Goal: Task Accomplishment & Management: Use online tool/utility

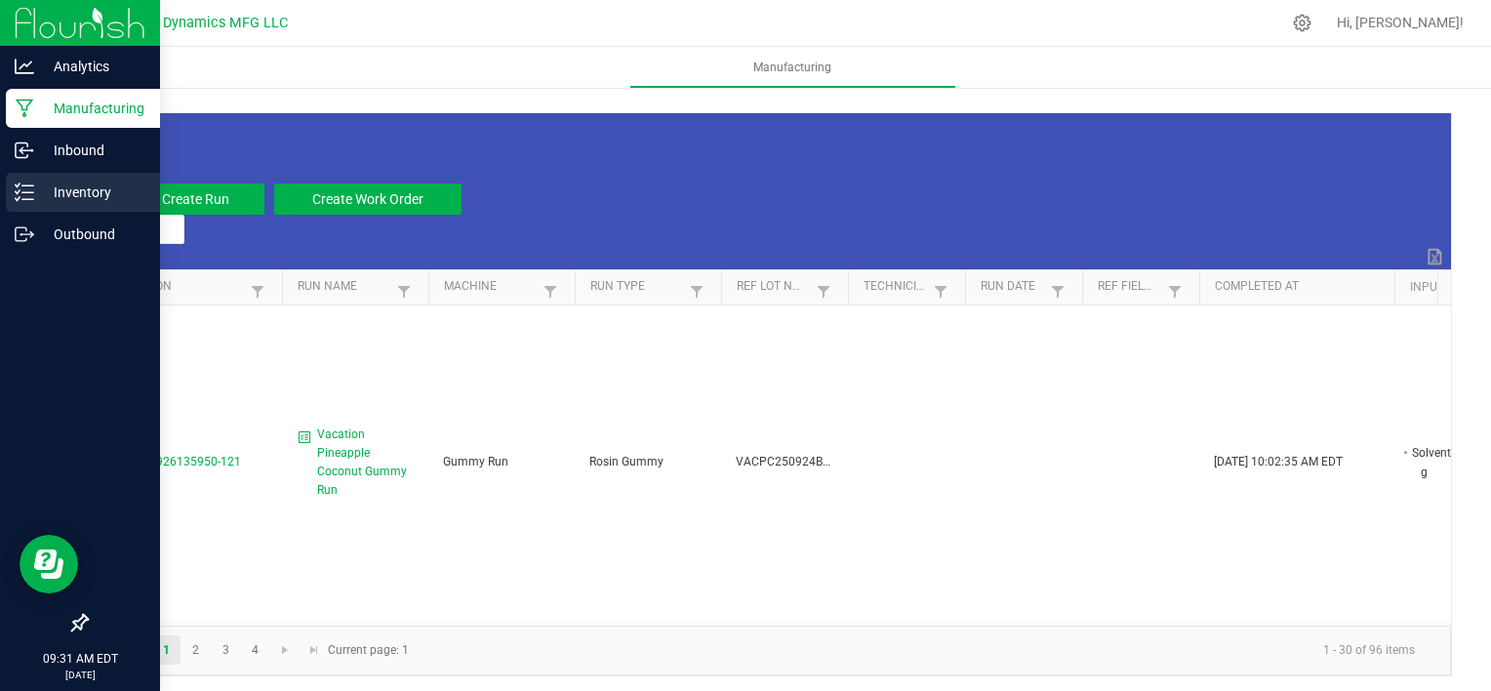
click at [66, 203] on p "Inventory" at bounding box center [92, 192] width 117 height 23
click at [79, 203] on p "Inventory" at bounding box center [92, 192] width 117 height 23
click at [76, 199] on p "Inventory" at bounding box center [92, 192] width 117 height 23
click at [75, 199] on p "Inventory" at bounding box center [92, 192] width 117 height 23
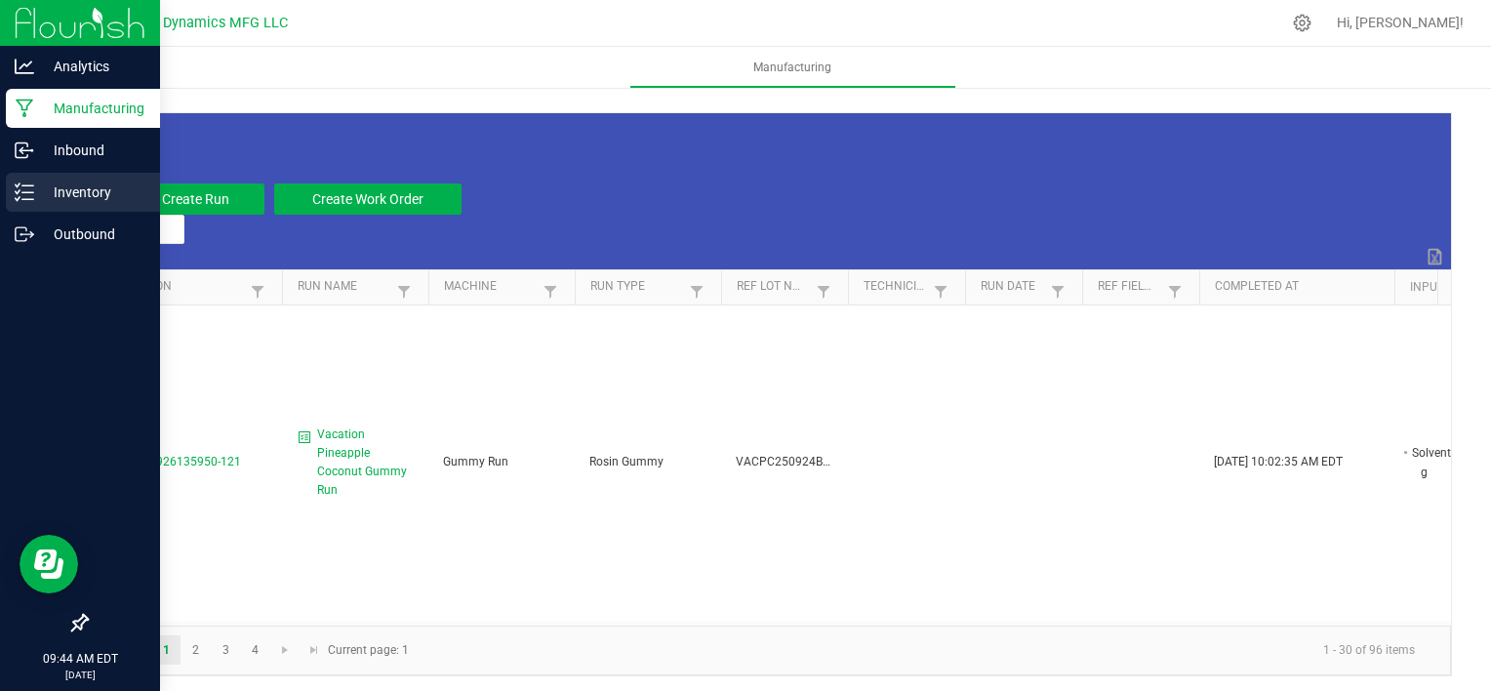
click at [46, 203] on p "Inventory" at bounding box center [92, 192] width 117 height 23
click at [53, 201] on p "Inventory" at bounding box center [92, 192] width 117 height 23
click at [90, 200] on p "Inventory" at bounding box center [92, 192] width 117 height 23
click at [85, 199] on p "Inventory" at bounding box center [92, 192] width 117 height 23
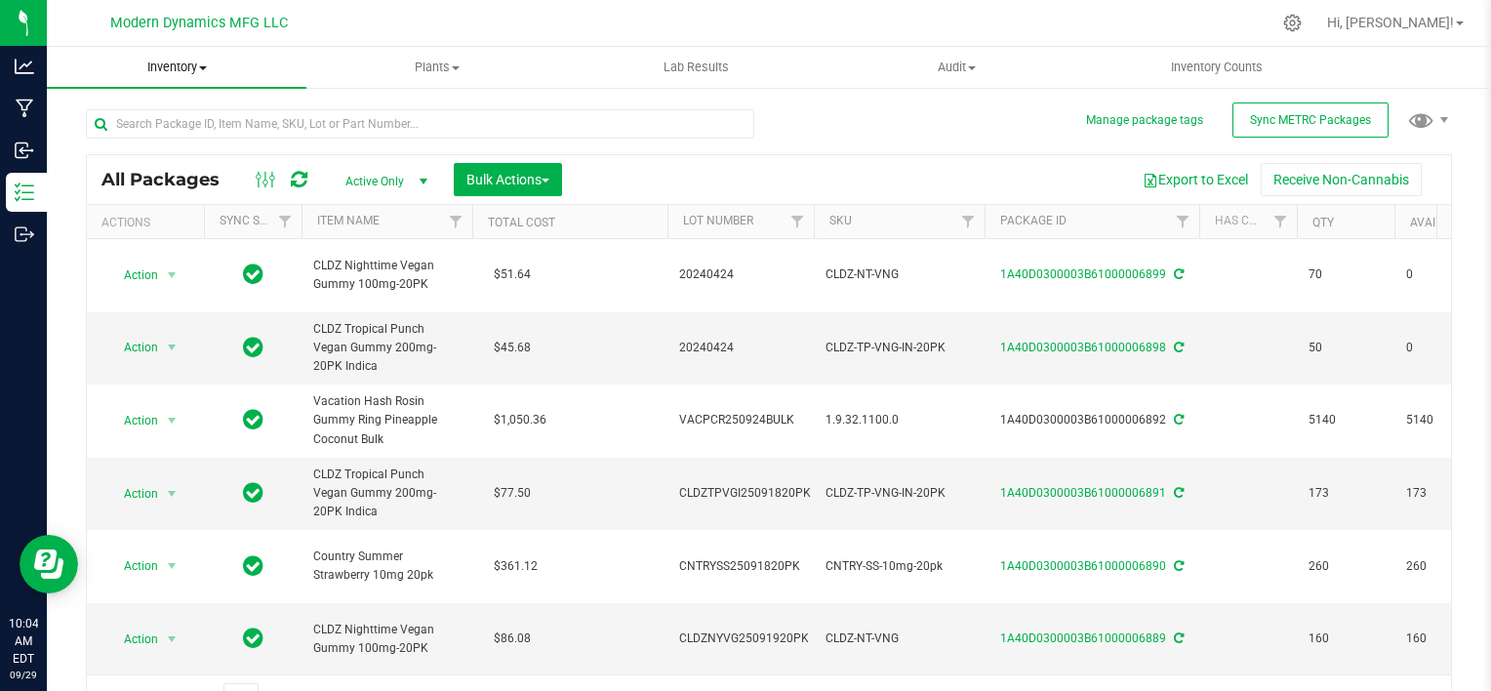
click at [185, 65] on span "Inventory" at bounding box center [177, 68] width 260 height 18
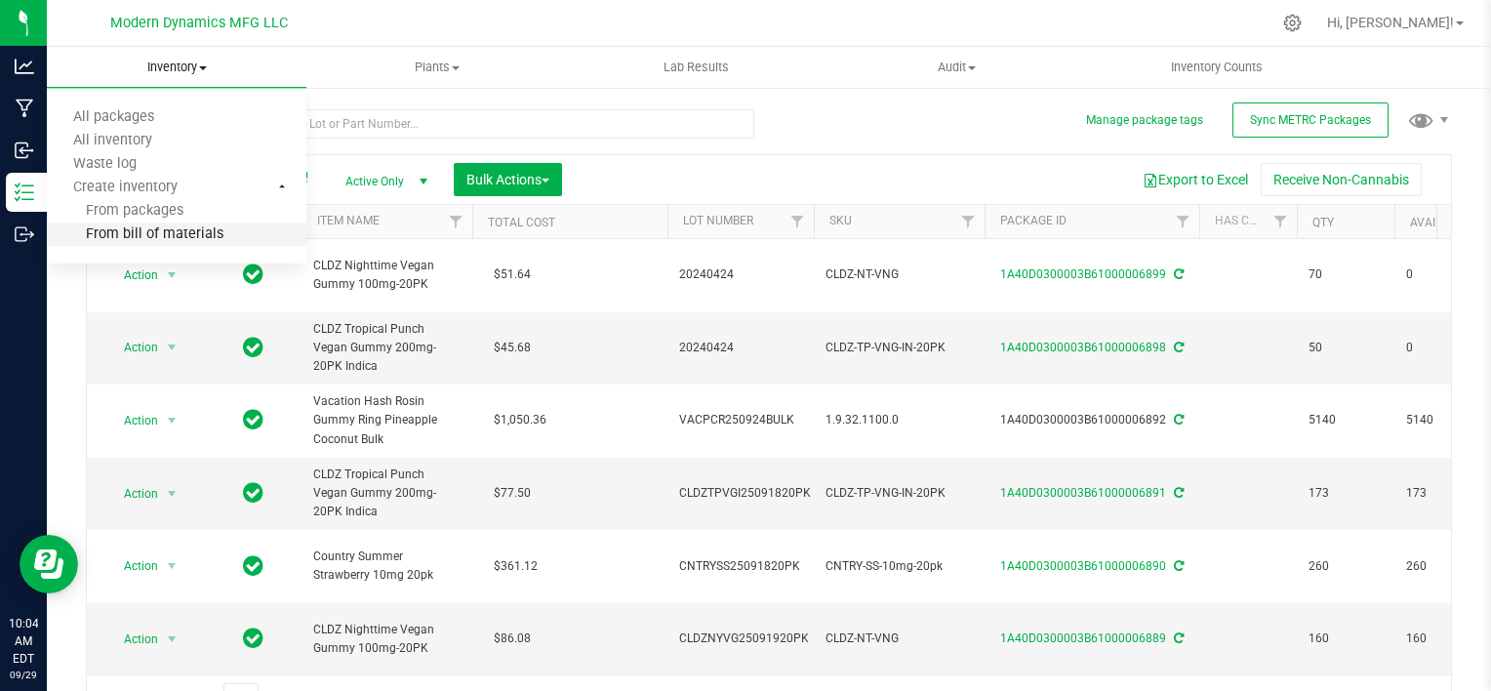
click at [186, 230] on span "From bill of materials" at bounding box center [135, 234] width 177 height 17
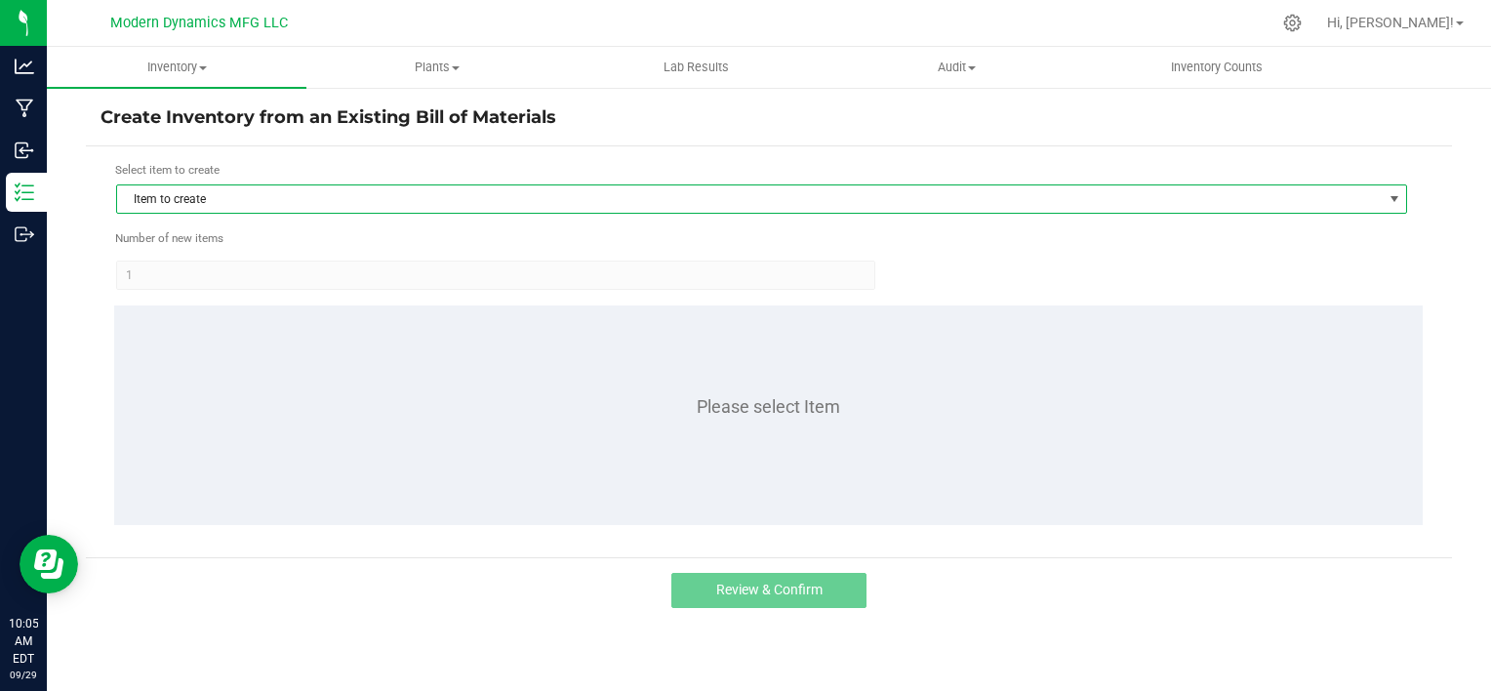
click at [182, 201] on span "Item to create" at bounding box center [749, 198] width 1265 height 27
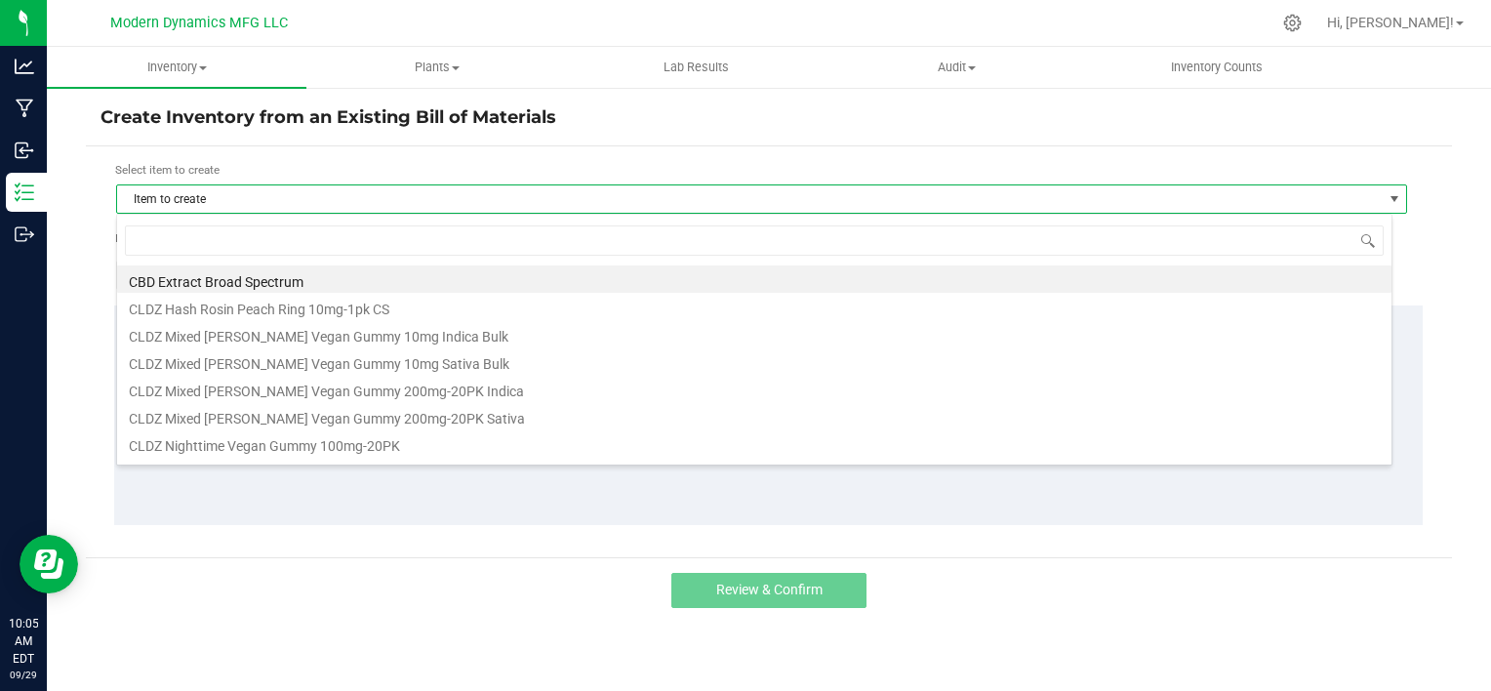
scroll to position [28, 1276]
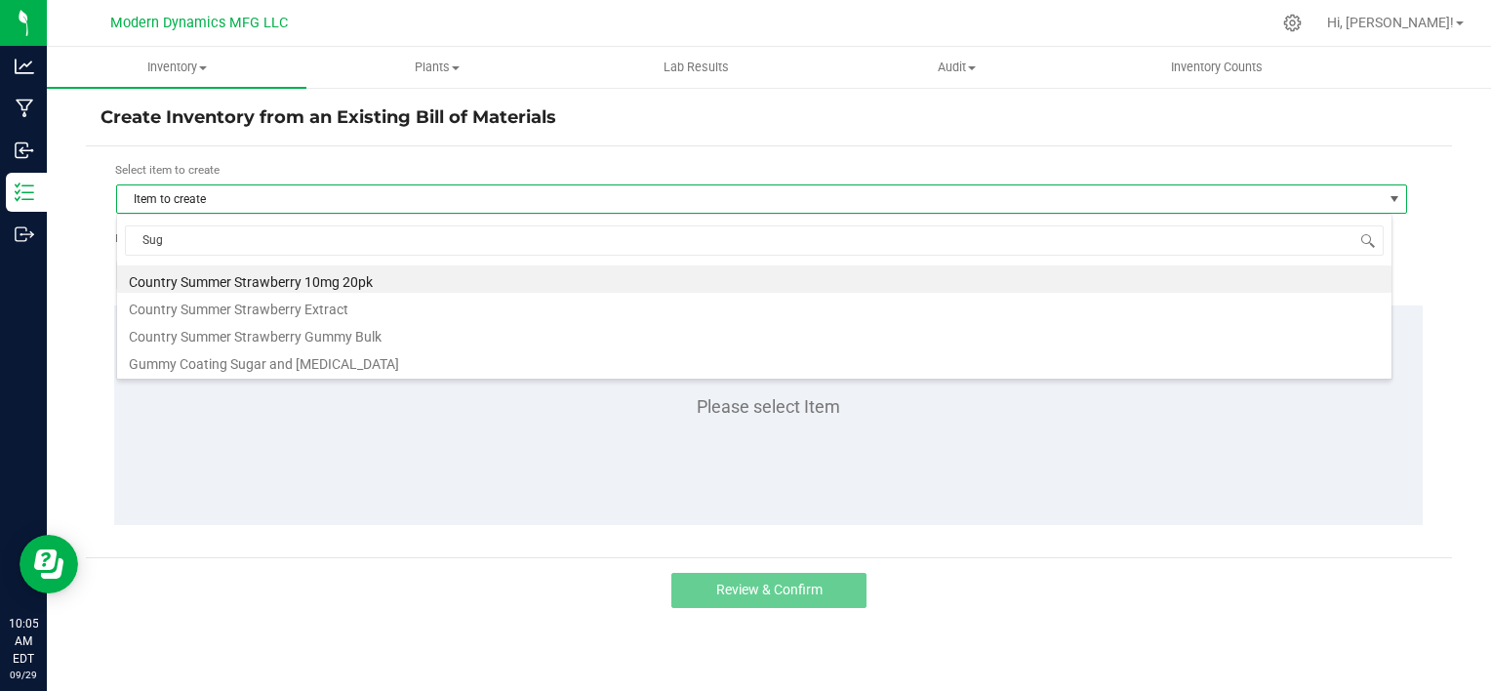
type input "Suga"
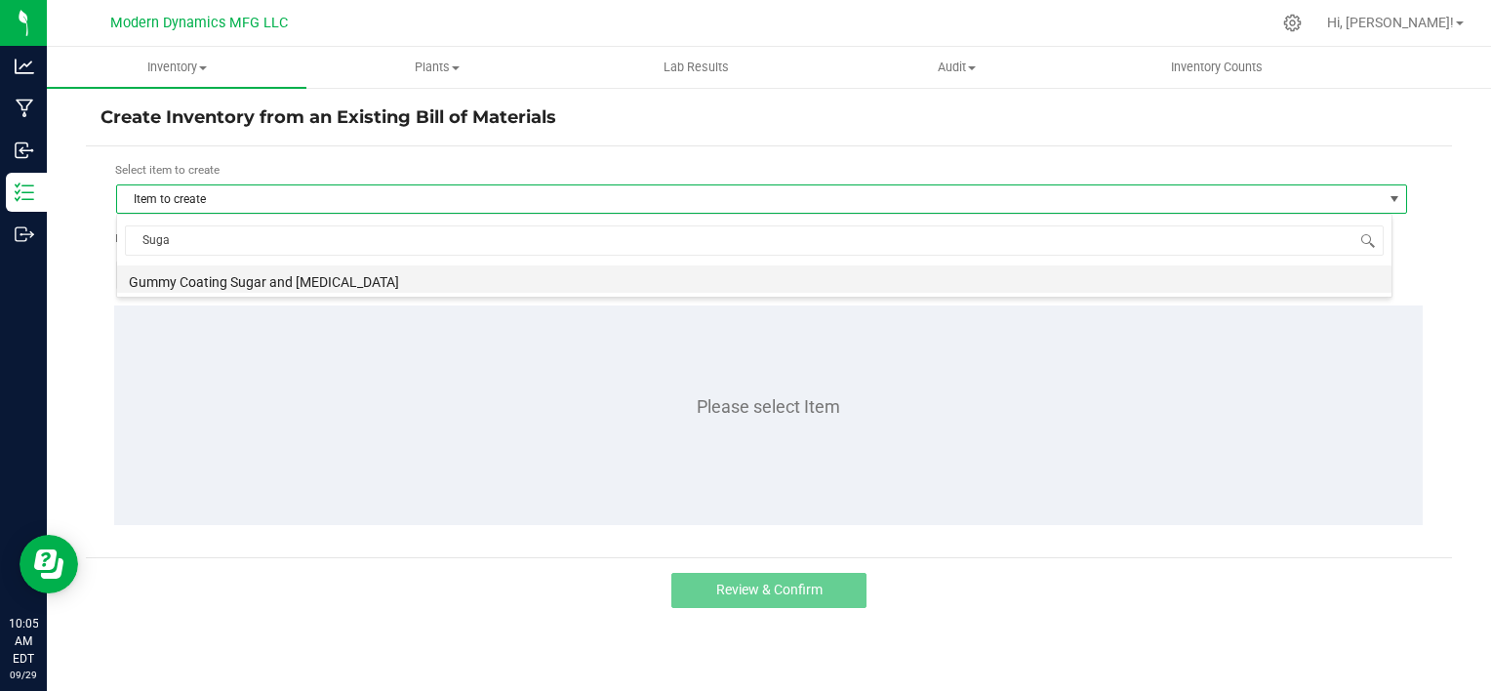
click at [314, 279] on li "Gummy Coating Sugar and [MEDICAL_DATA]" at bounding box center [754, 278] width 1274 height 27
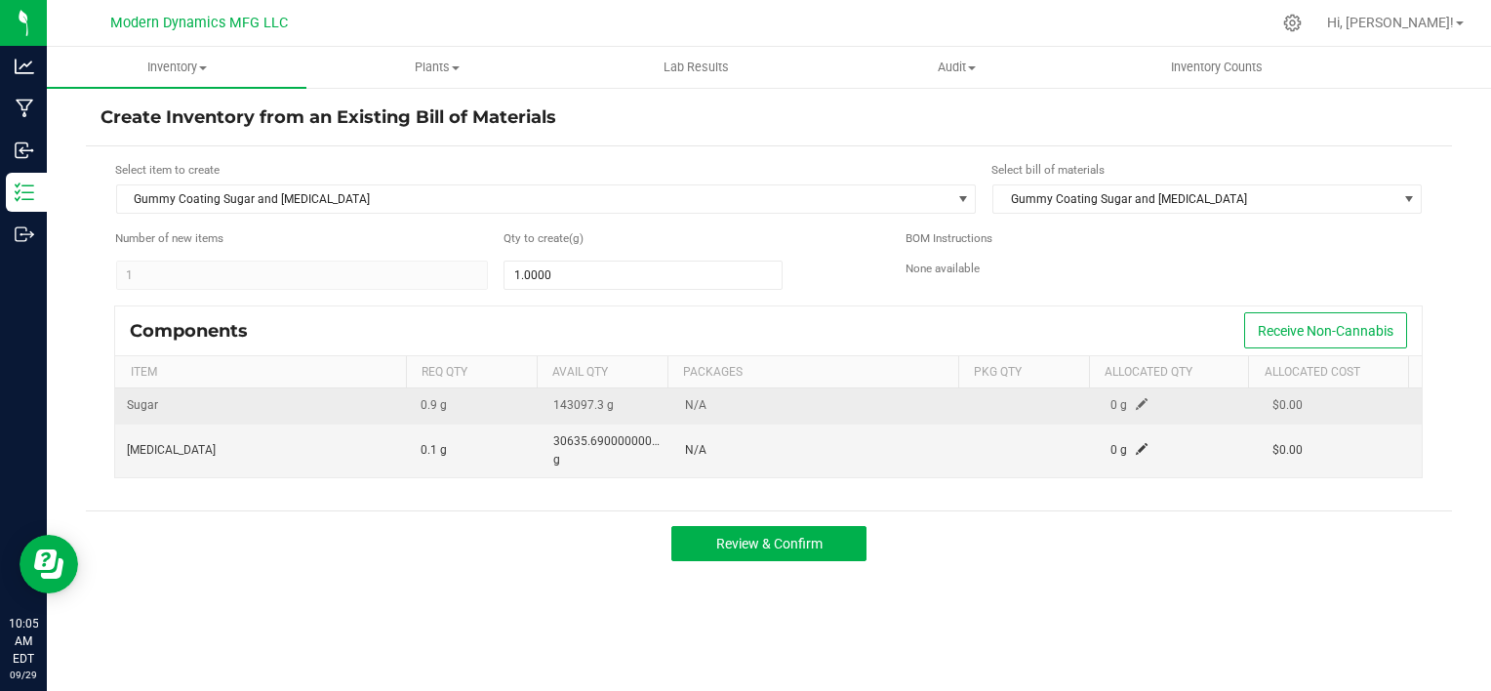
click at [1136, 406] on span at bounding box center [1142, 404] width 12 height 12
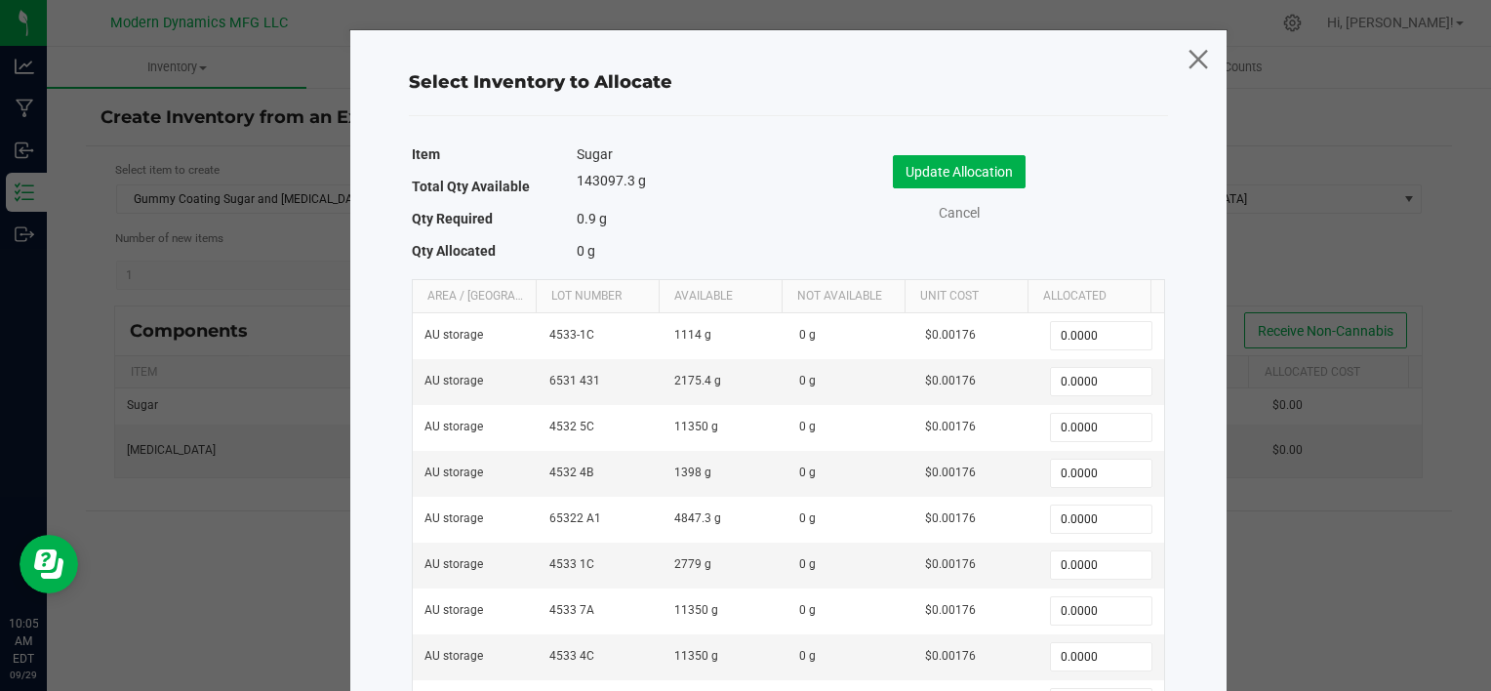
click at [1188, 59] on icon at bounding box center [1198, 58] width 26 height 47
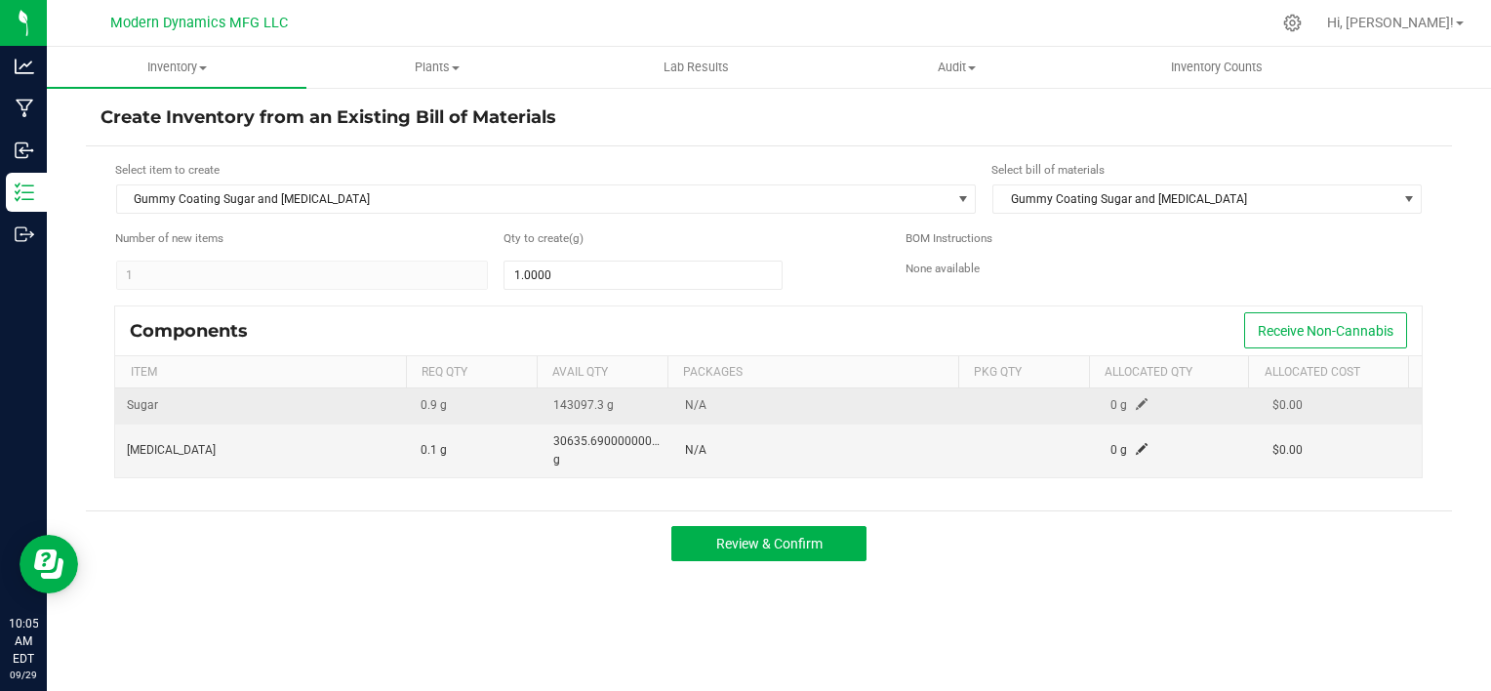
click at [1136, 399] on span at bounding box center [1142, 404] width 12 height 12
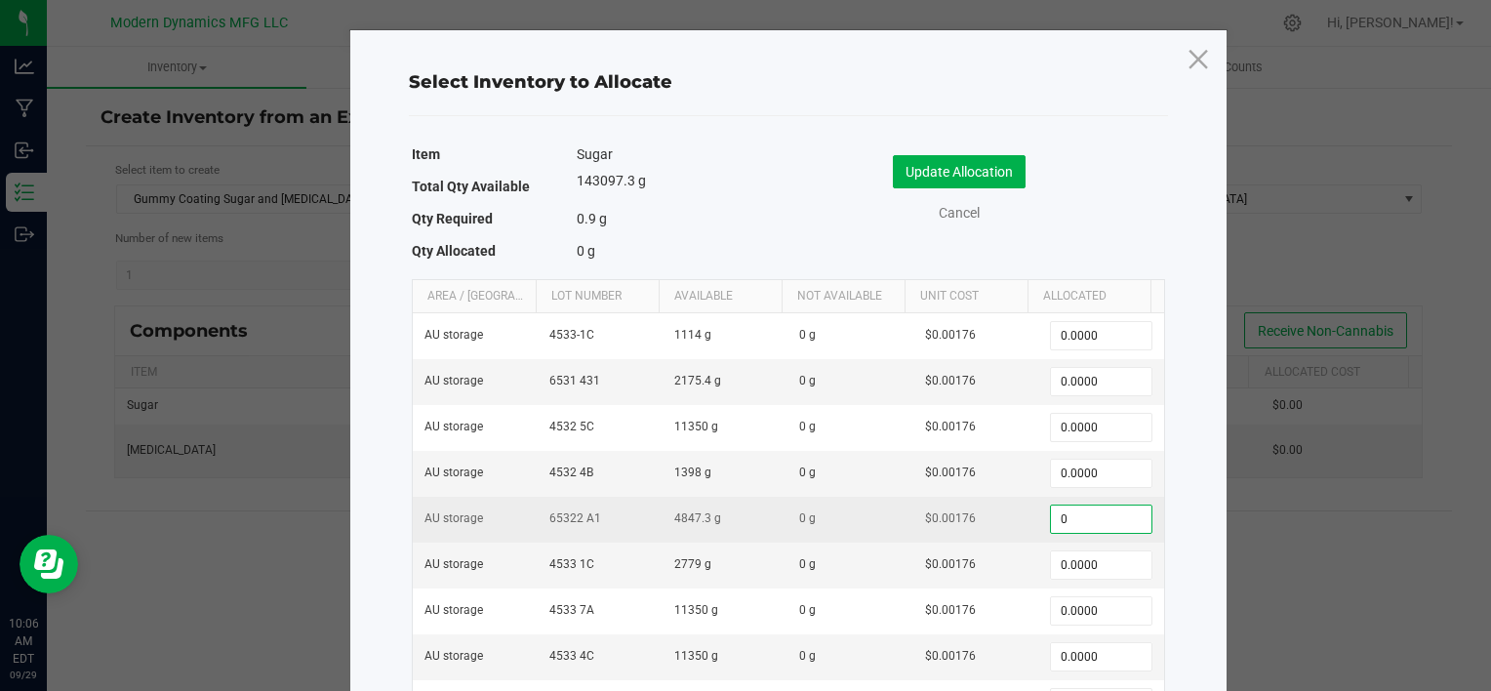
click at [1110, 515] on input "0" at bounding box center [1101, 518] width 100 height 27
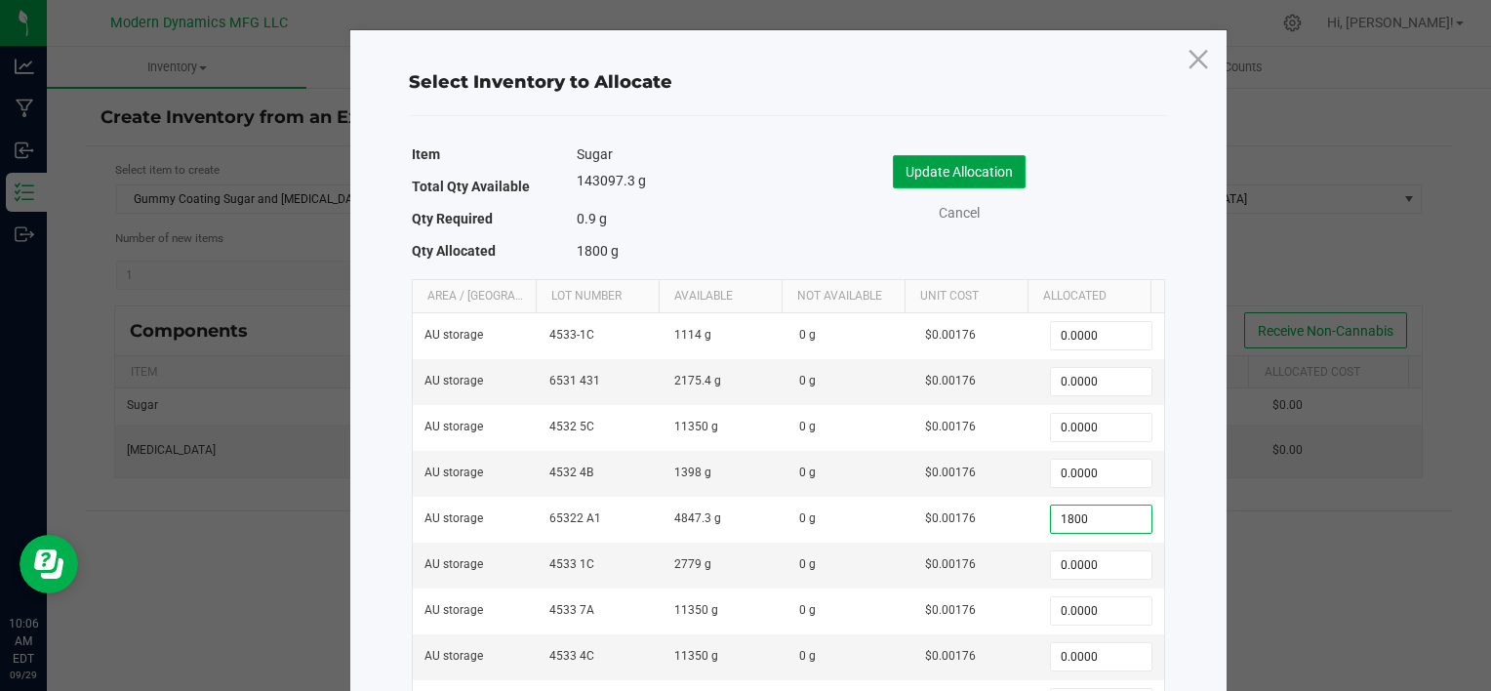
type input "1,800.0000"
click at [960, 173] on button "Update Allocation" at bounding box center [959, 171] width 133 height 33
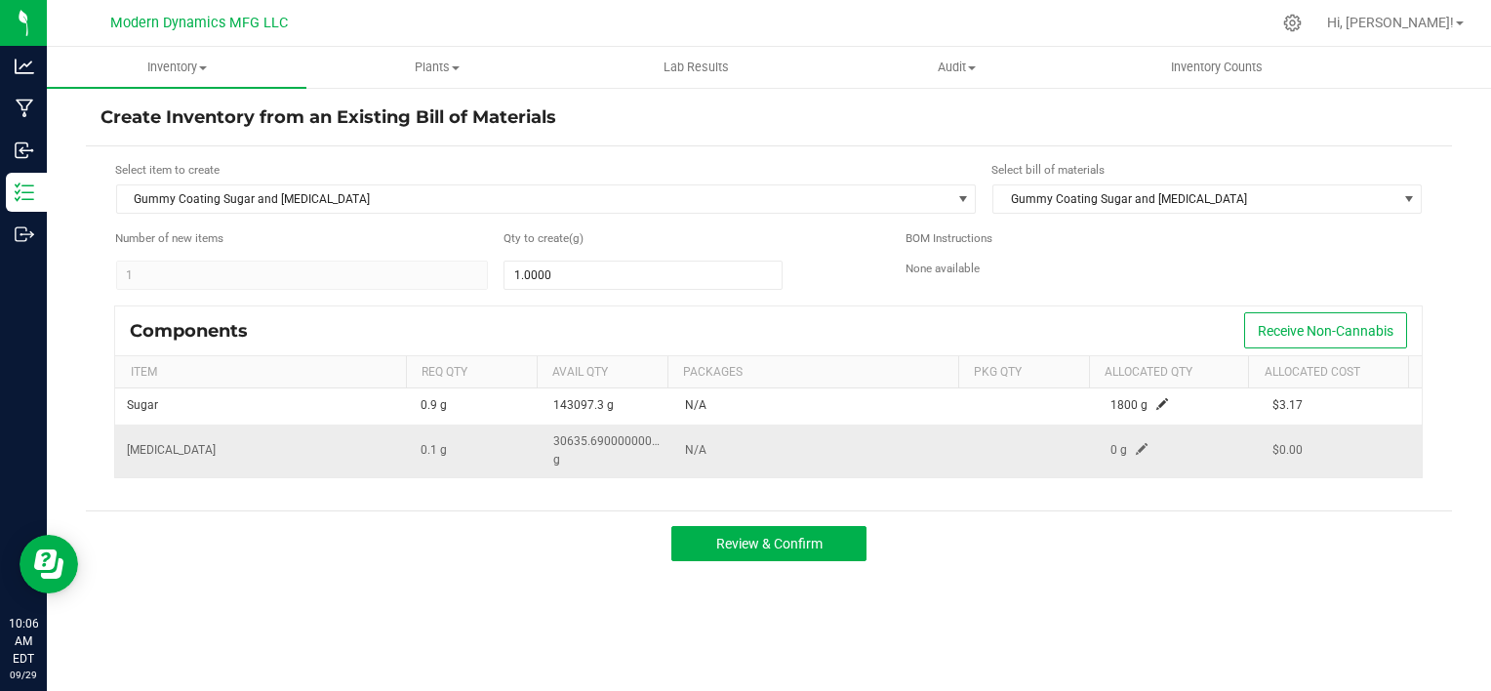
click at [1136, 447] on span at bounding box center [1142, 449] width 12 height 12
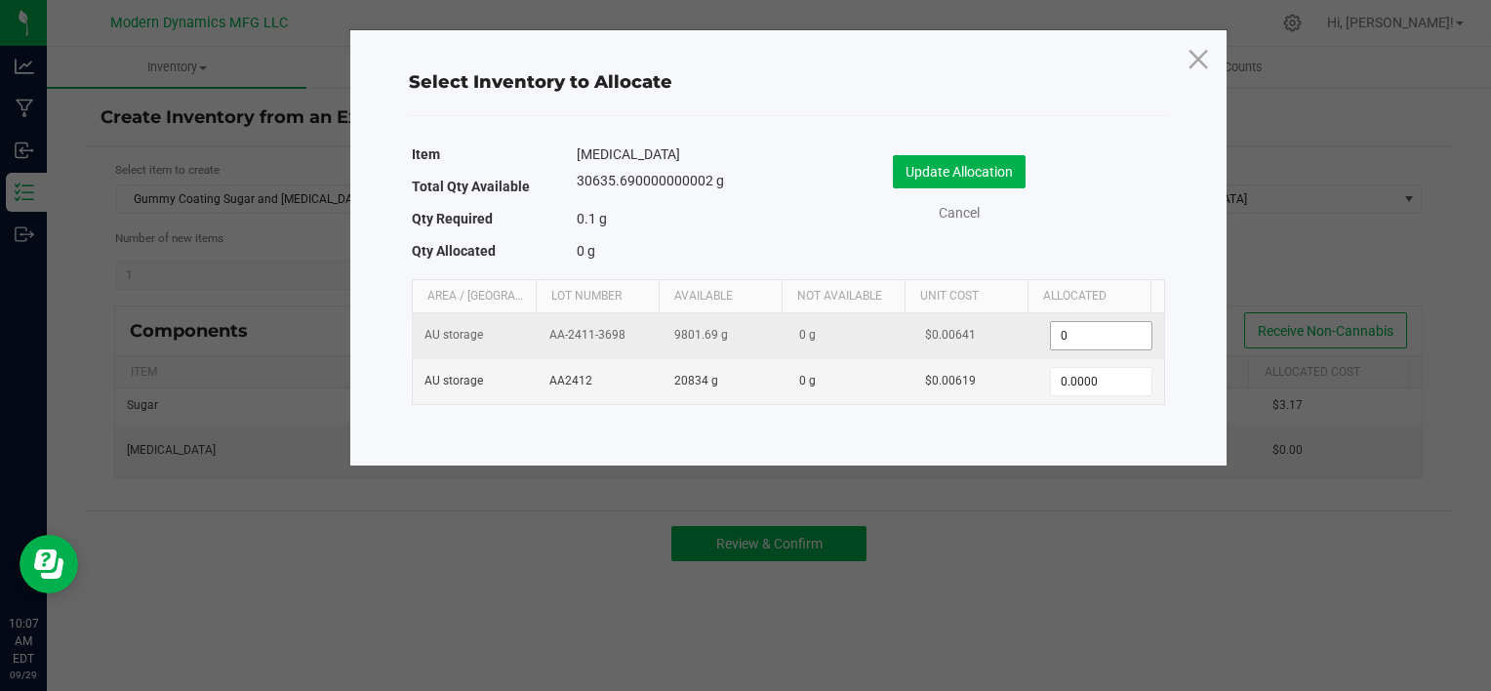
click at [1073, 337] on input "0" at bounding box center [1101, 335] width 100 height 27
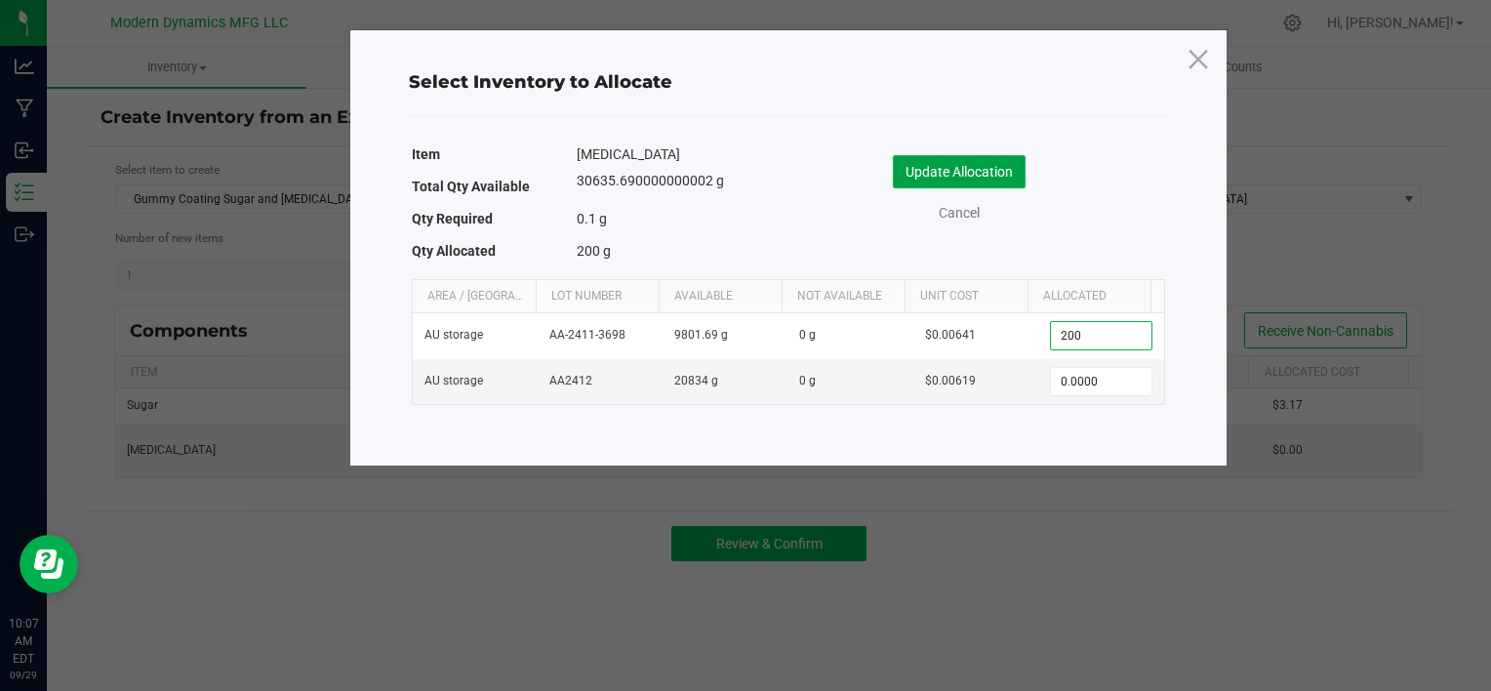
type input "200.0000"
click at [999, 172] on button "Update Allocation" at bounding box center [959, 171] width 133 height 33
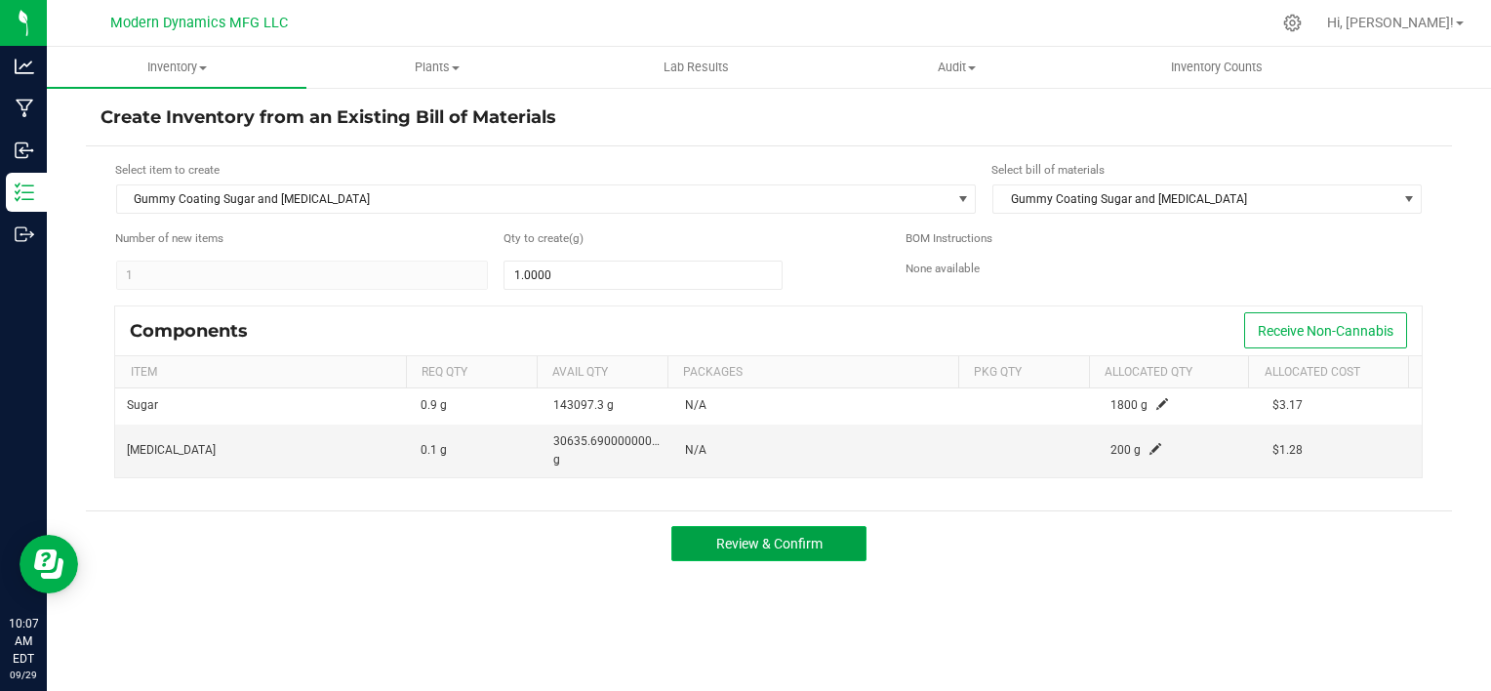
click at [815, 554] on button "Review & Confirm" at bounding box center [768, 543] width 195 height 35
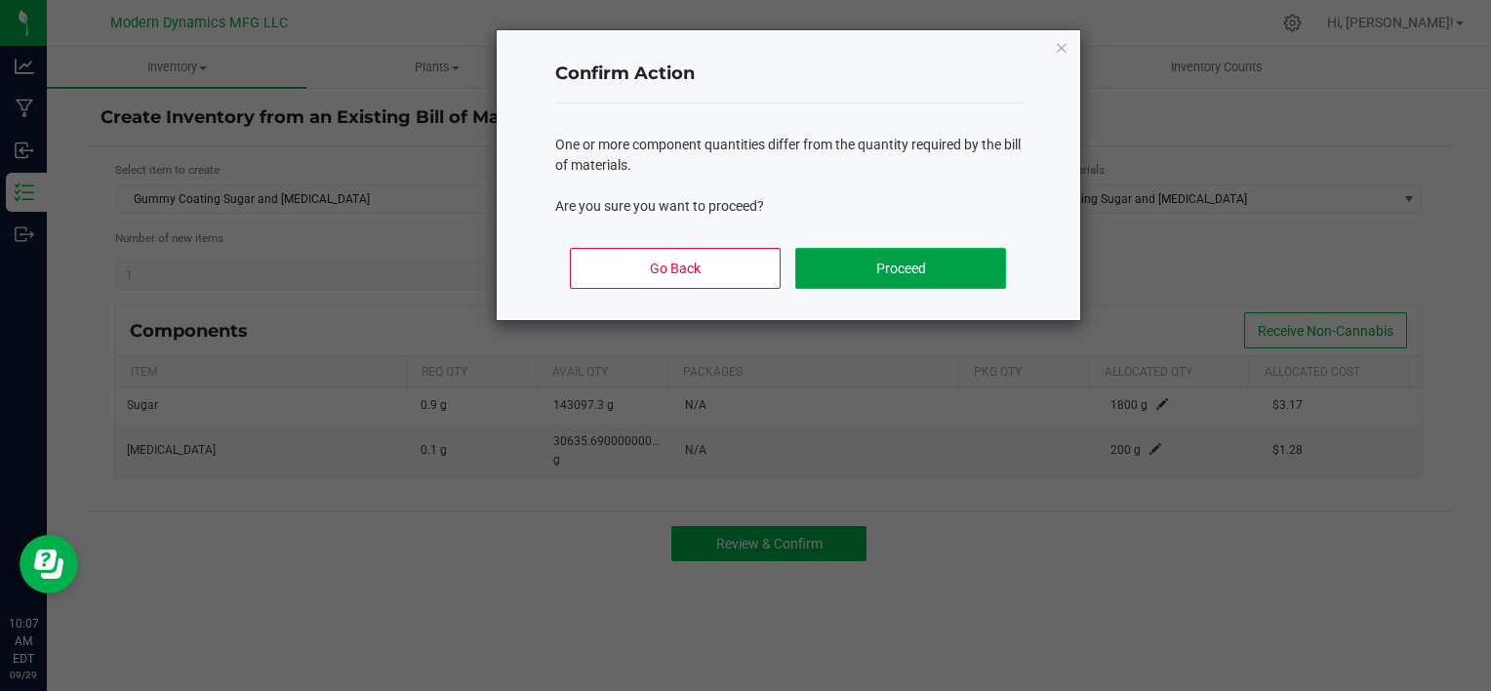
click at [860, 272] on button "Proceed" at bounding box center [900, 268] width 210 height 41
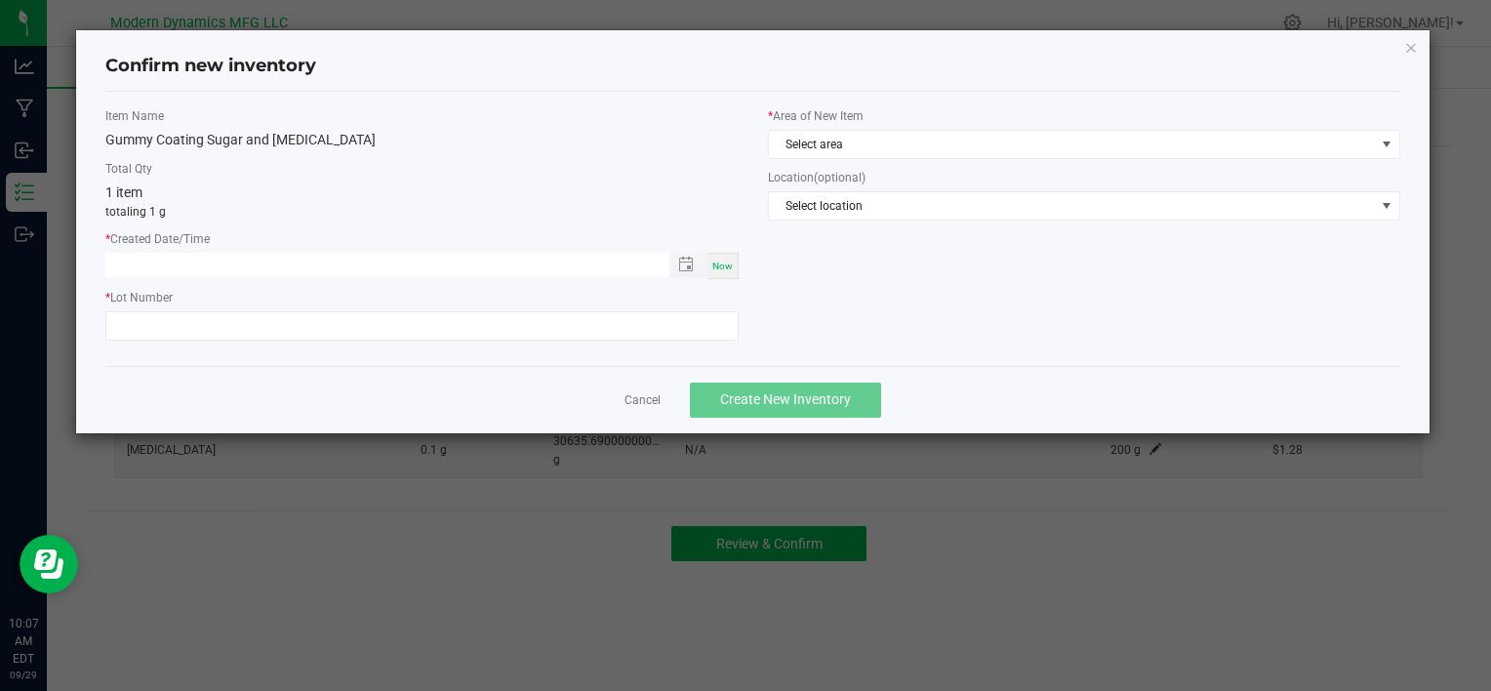
type input "month/day/year hour:minute AM"
click at [237, 261] on input "month/day/year hour:minute AM" at bounding box center [376, 265] width 543 height 24
click at [732, 260] on div "Now" at bounding box center [722, 266] width 31 height 26
type input "[DATE] 10:07 AM"
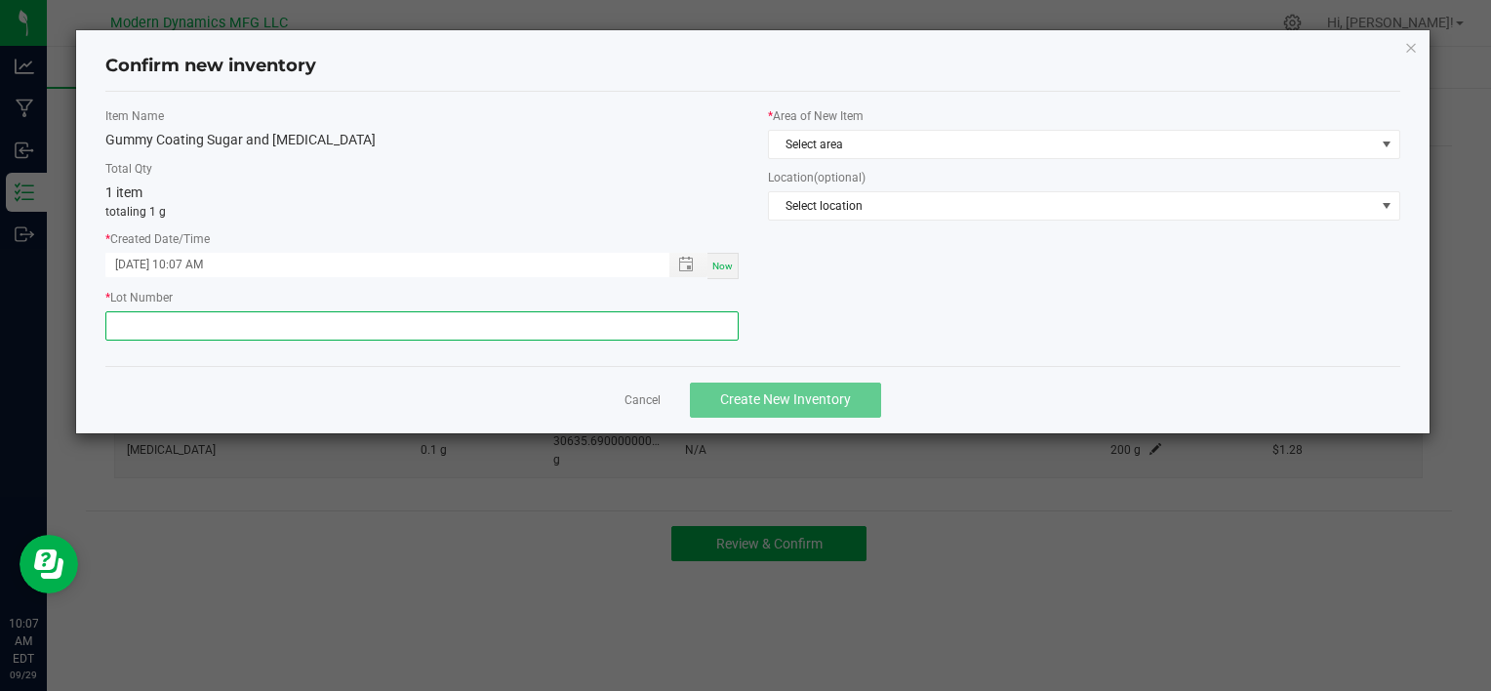
click at [402, 320] on input "text" at bounding box center [421, 325] width 632 height 29
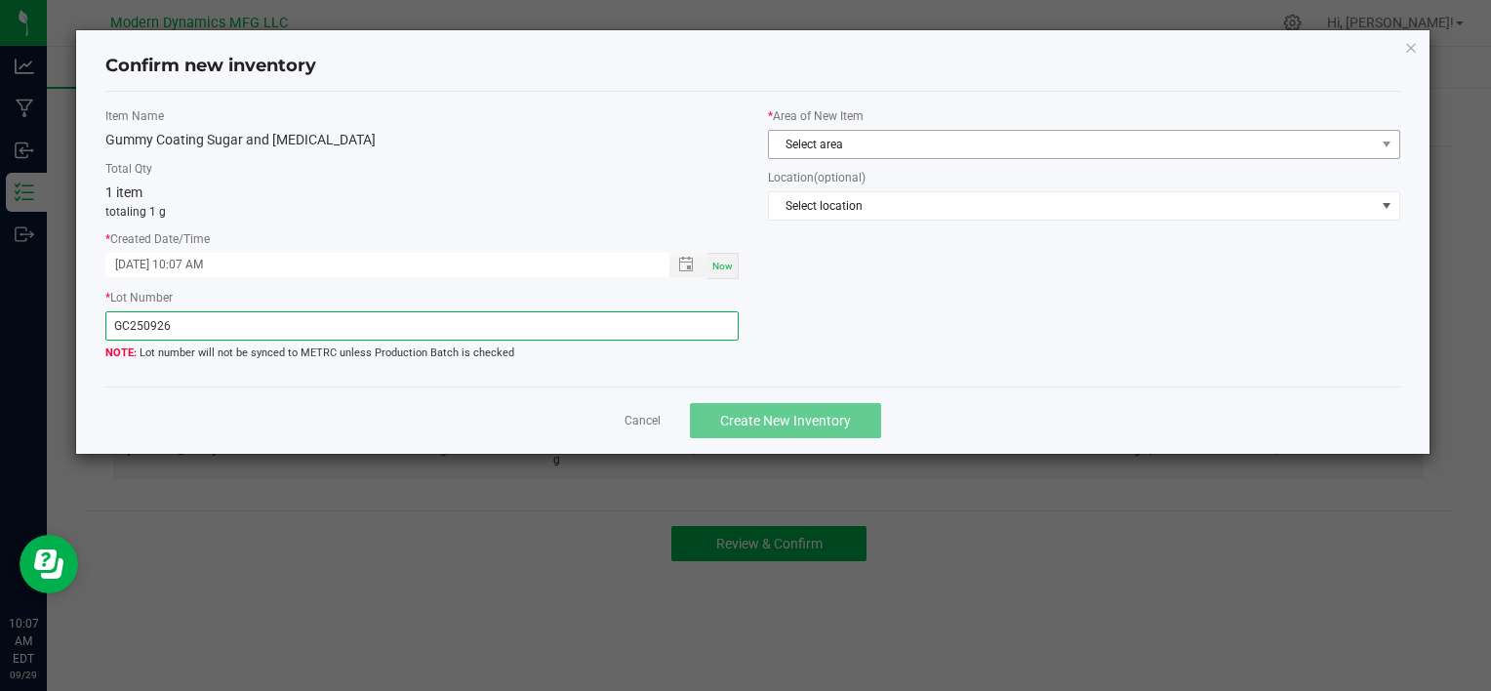
type input "GC250926"
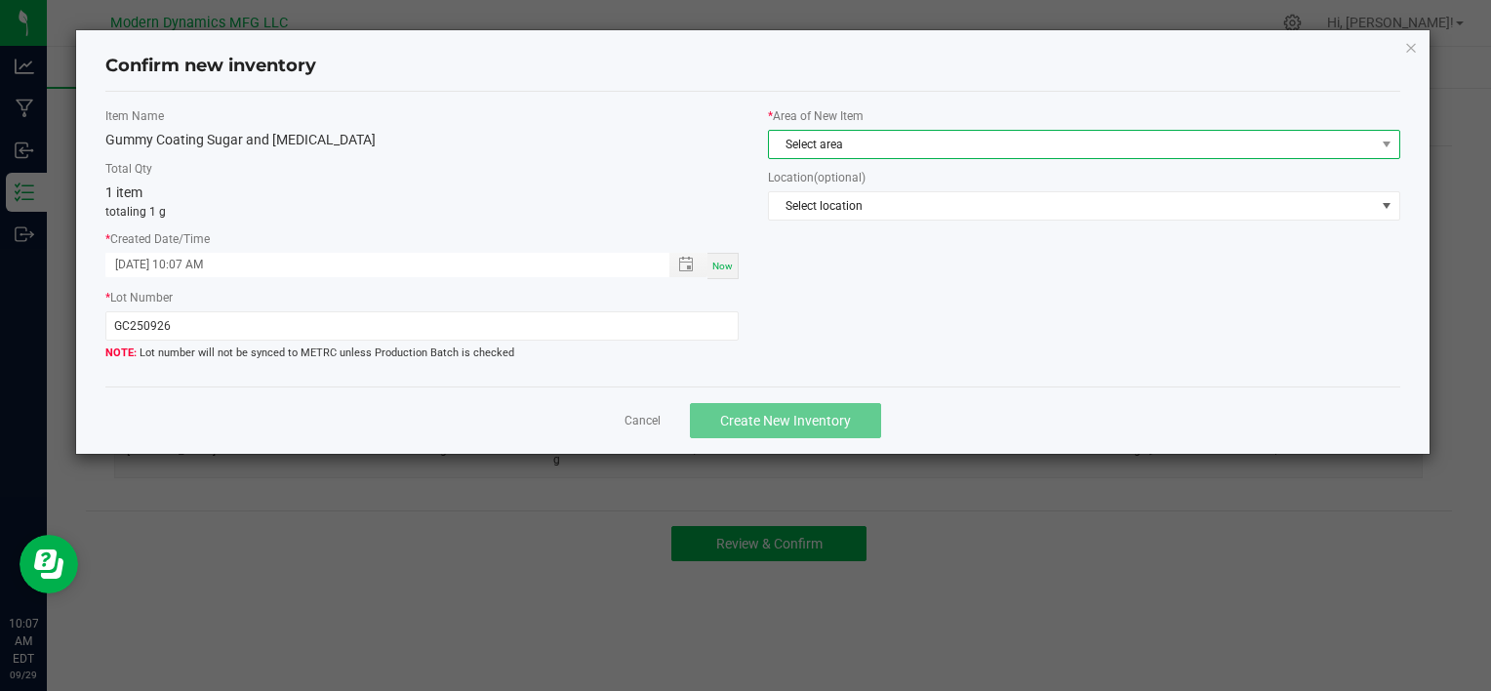
click at [879, 143] on span "Select area" at bounding box center [1072, 144] width 606 height 27
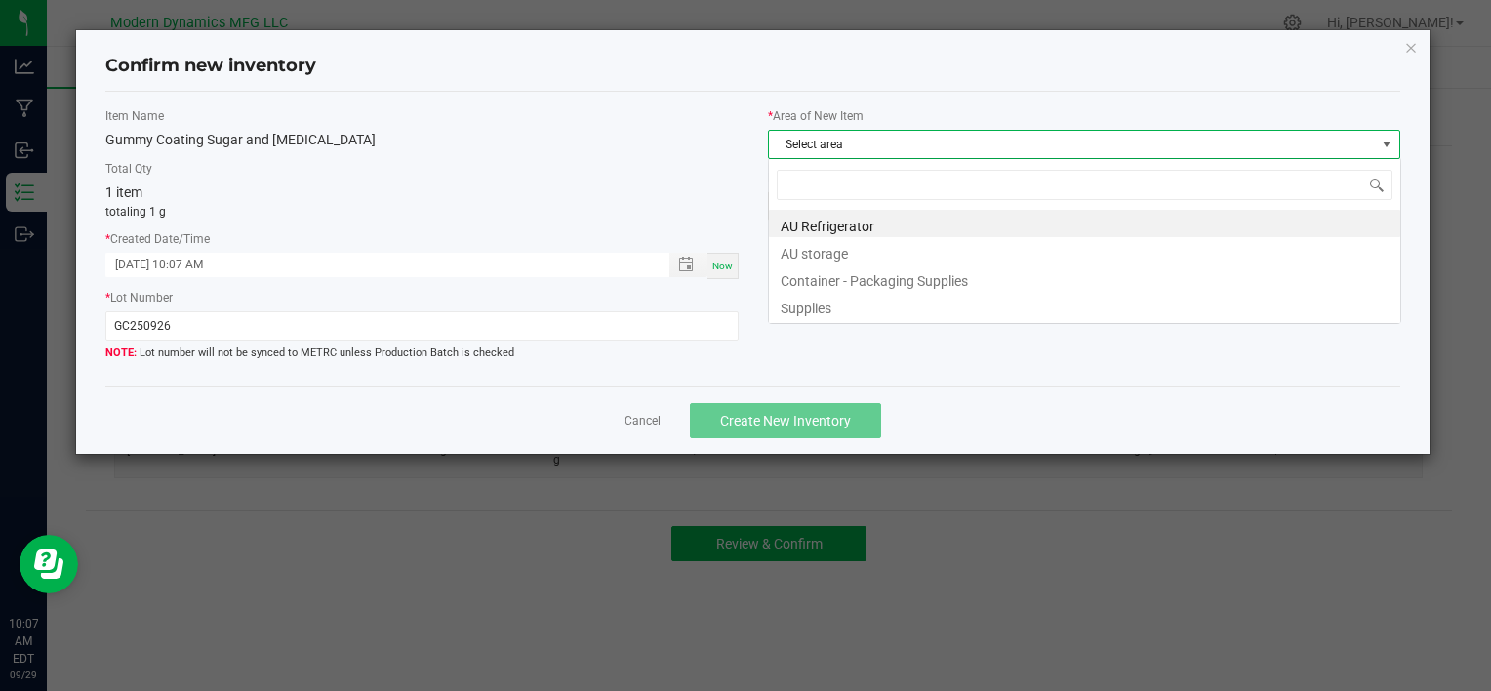
scroll to position [28, 632]
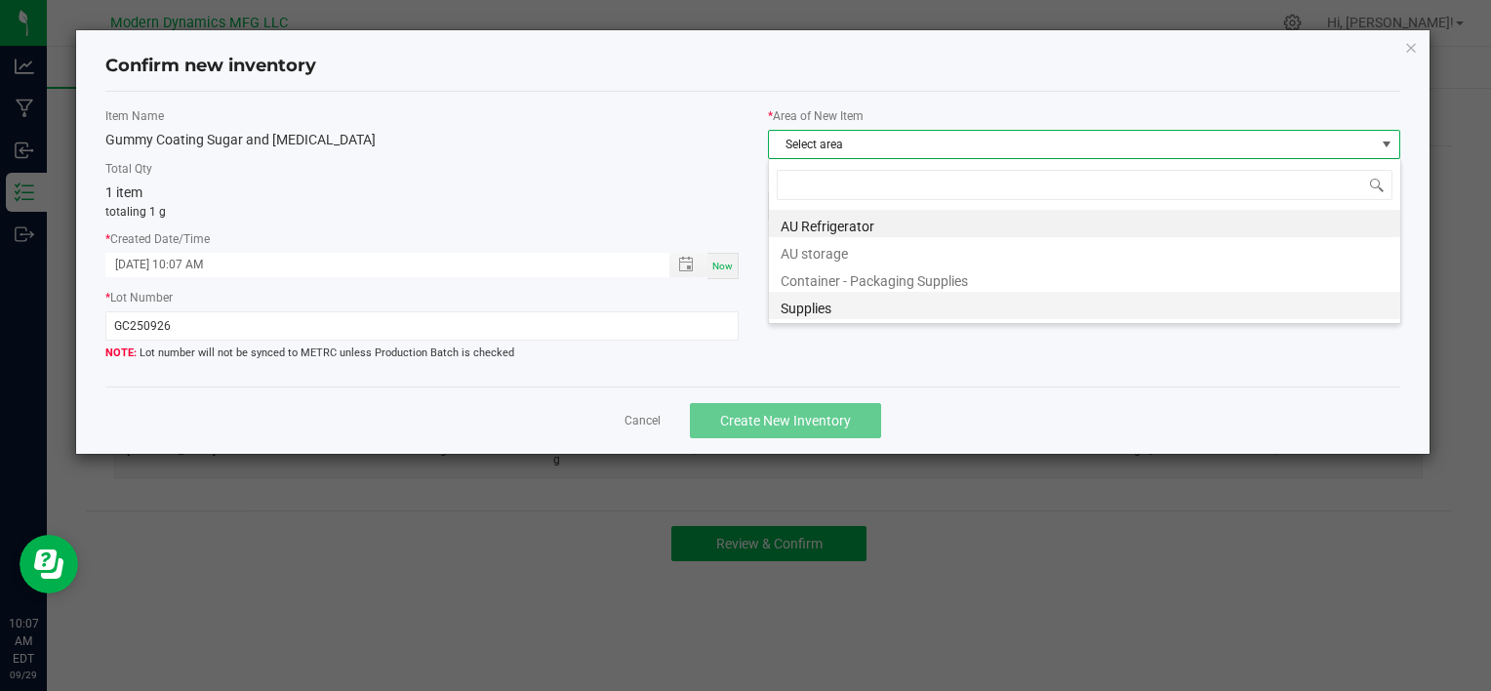
click at [850, 305] on li "Supplies" at bounding box center [1084, 305] width 631 height 27
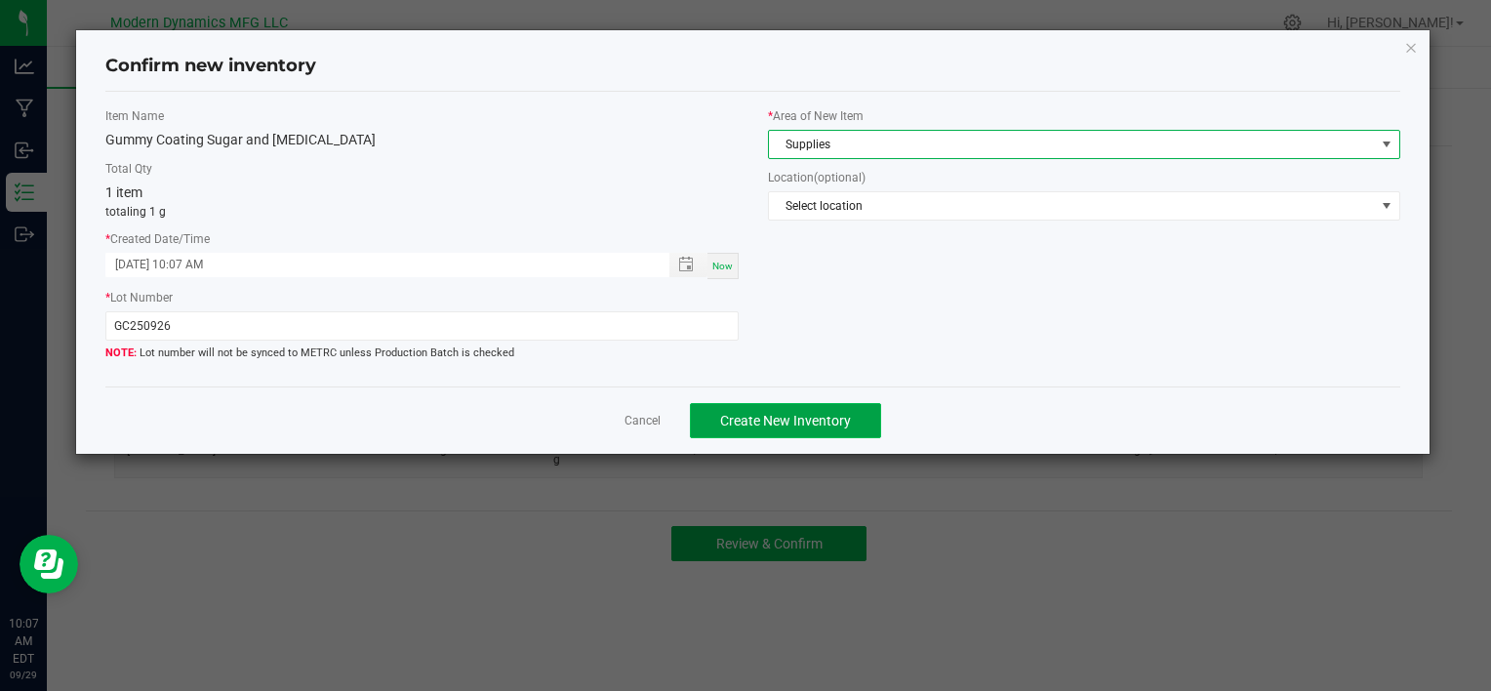
click at [807, 416] on span "Create New Inventory" at bounding box center [785, 421] width 131 height 16
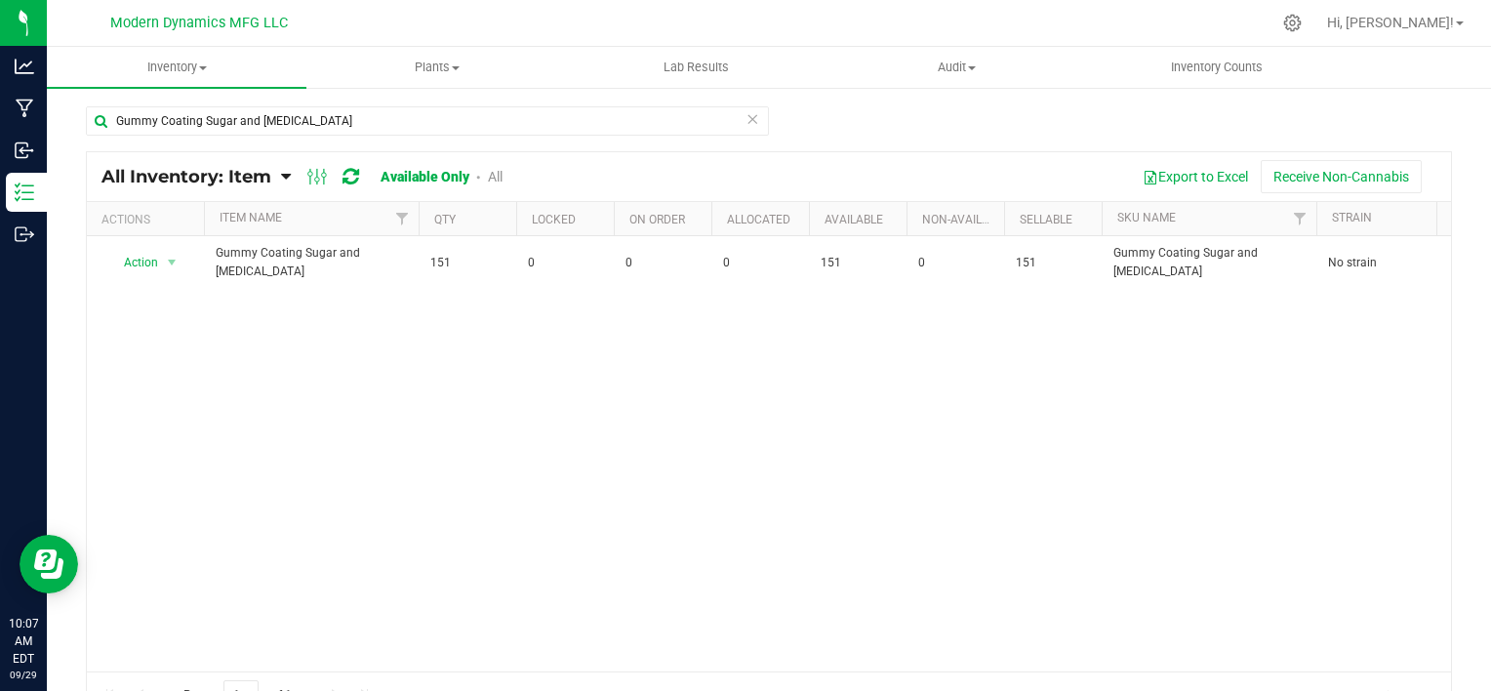
click at [392, 358] on div "Action Action Adjust qty Edit lots/costs Global inventory Locate inventory Prin…" at bounding box center [769, 453] width 1364 height 435
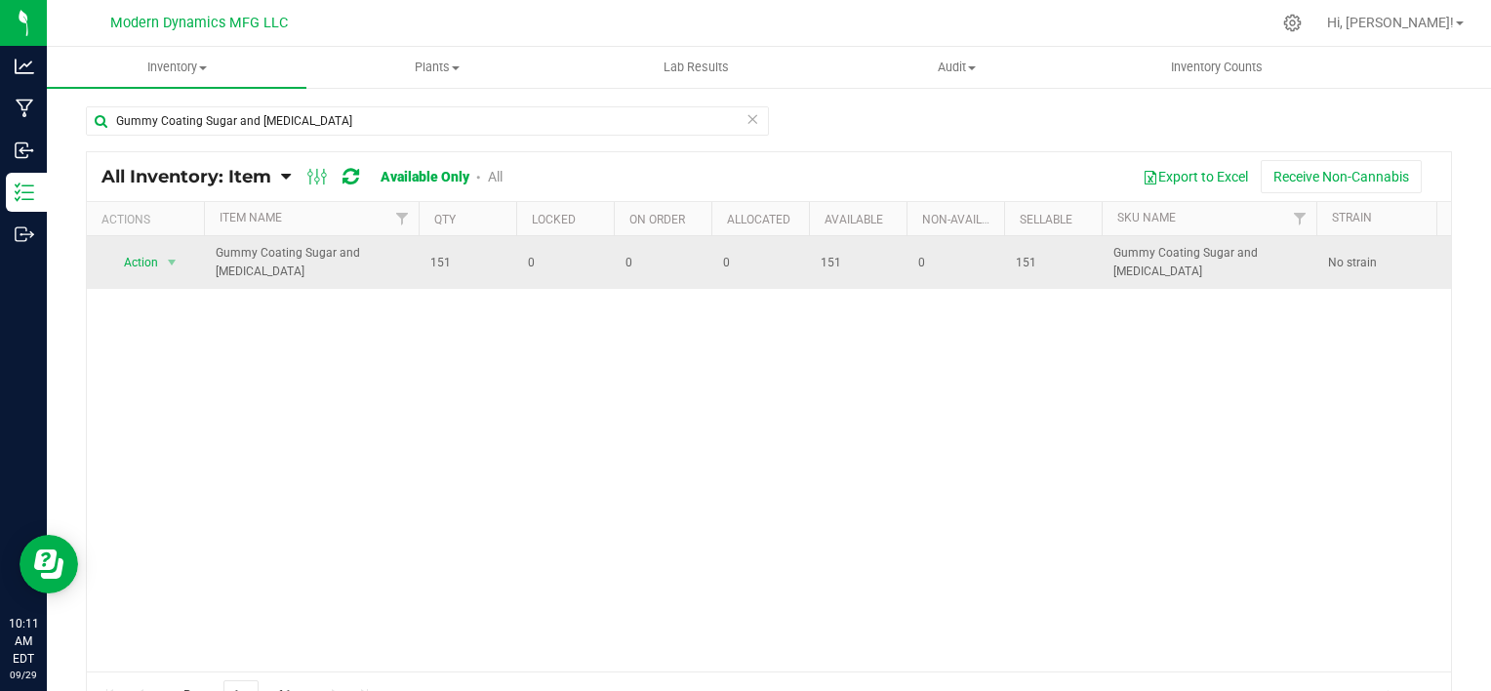
click at [345, 262] on span "Gummy Coating Sugar and [MEDICAL_DATA]" at bounding box center [311, 262] width 191 height 37
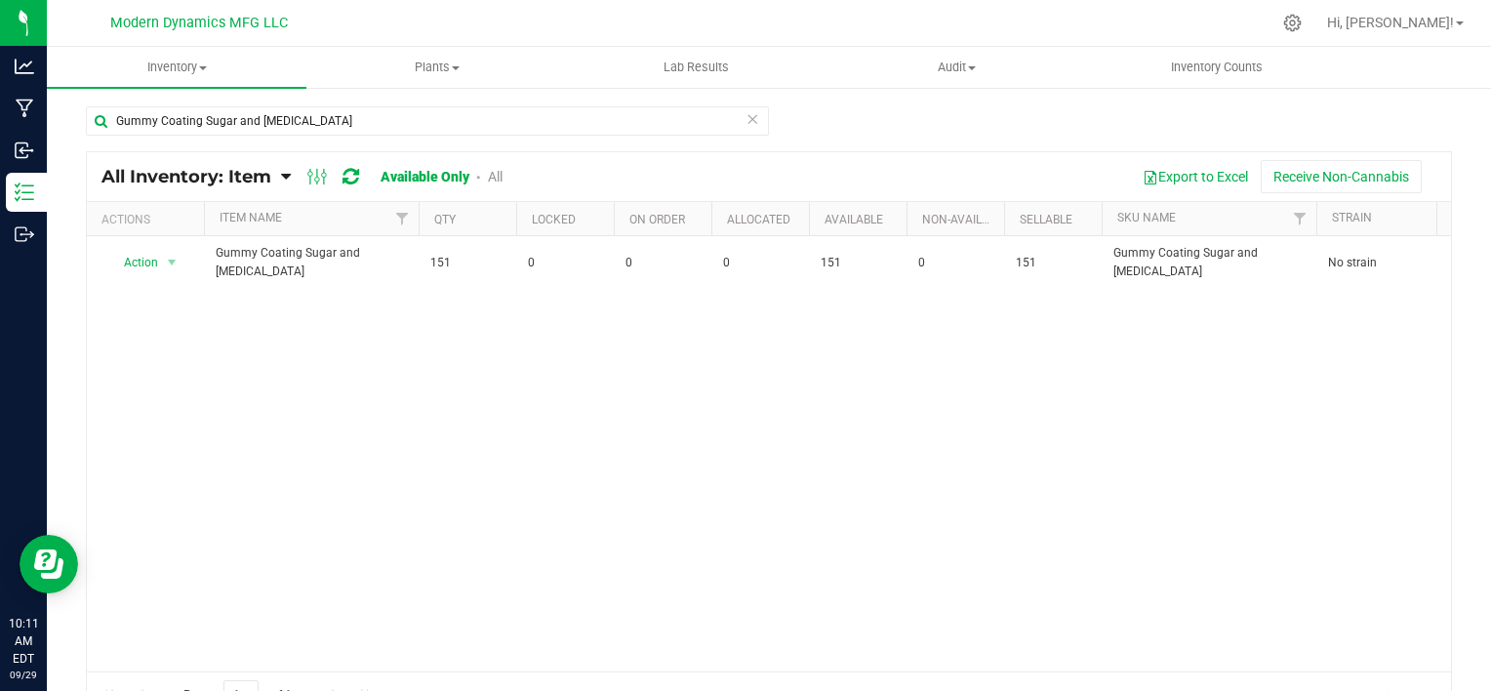
click at [671, 422] on div "Action Action Adjust qty Edit lots/costs Global inventory Locate inventory Prin…" at bounding box center [769, 453] width 1364 height 435
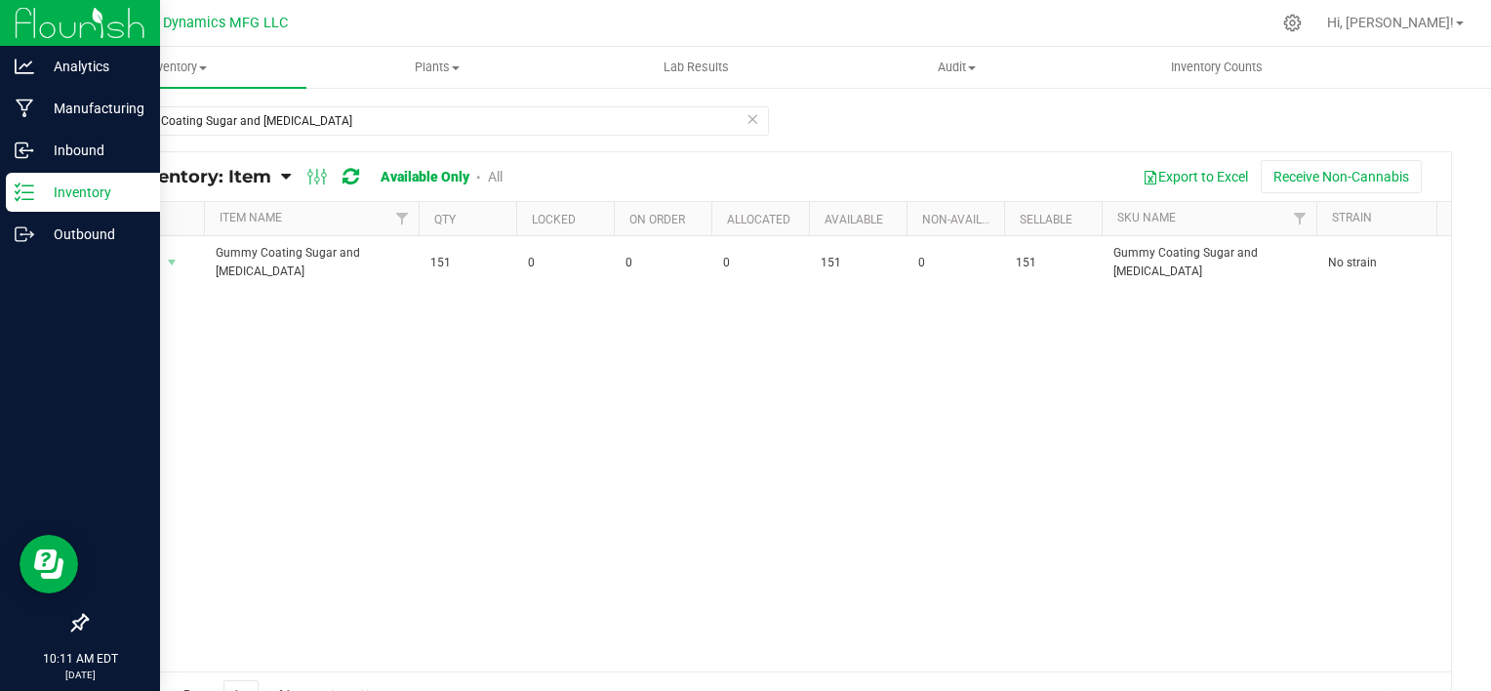
click at [95, 185] on p "Inventory" at bounding box center [92, 192] width 117 height 23
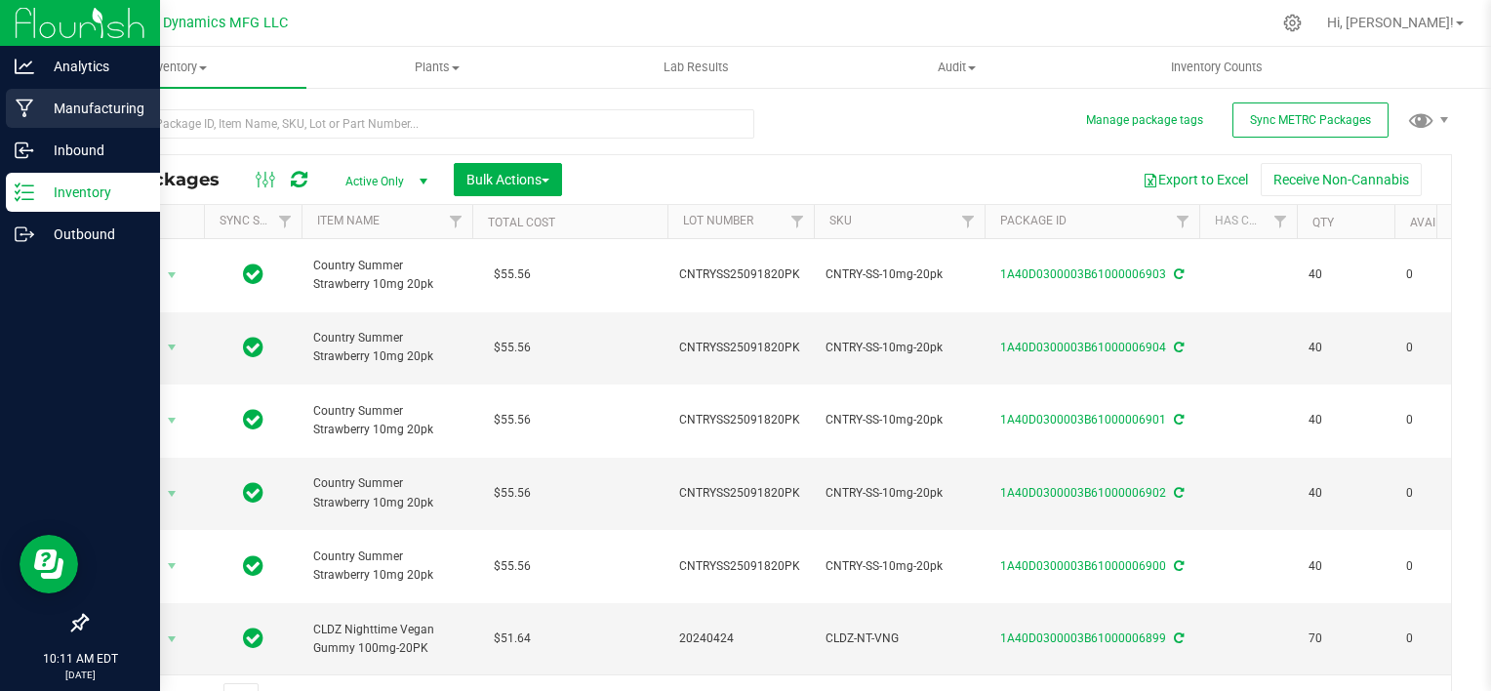
click at [59, 112] on p "Manufacturing" at bounding box center [92, 108] width 117 height 23
